Goal: Information Seeking & Learning: Learn about a topic

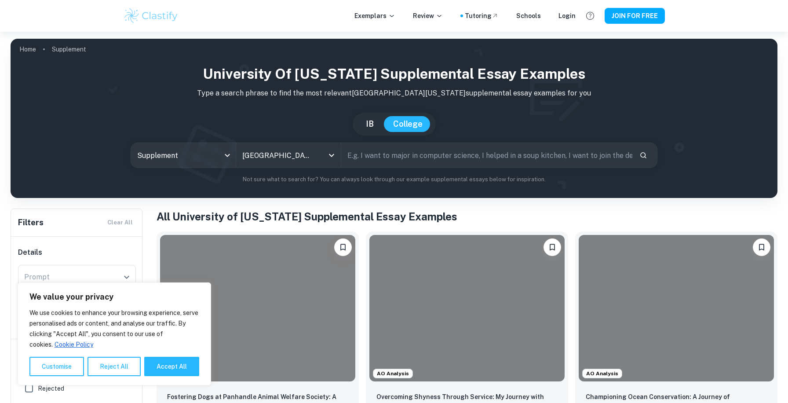
scroll to position [146, 0]
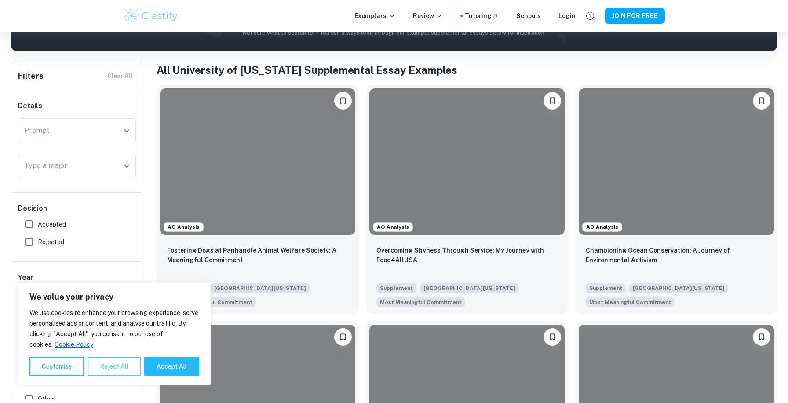
click at [104, 366] on button "Reject All" at bounding box center [114, 366] width 53 height 19
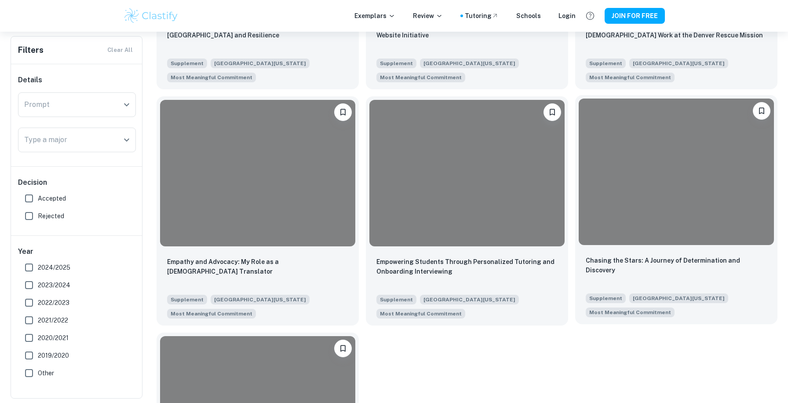
scroll to position [1315, 0]
